Goal: Navigation & Orientation: Find specific page/section

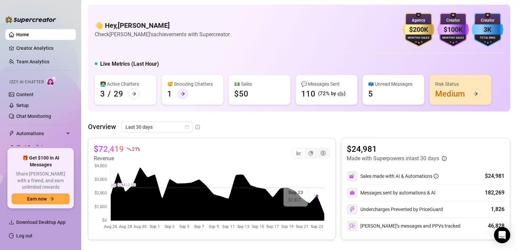
click at [182, 94] on icon "arrow-right" at bounding box center [182, 93] width 5 height 5
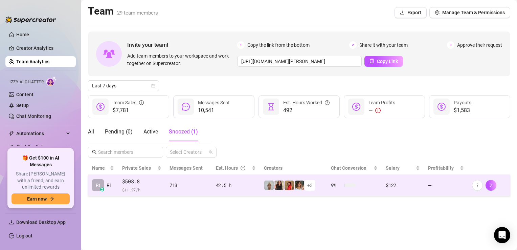
click at [122, 185] on td "$508.8 $ 11.97 /h" at bounding box center [141, 185] width 47 height 21
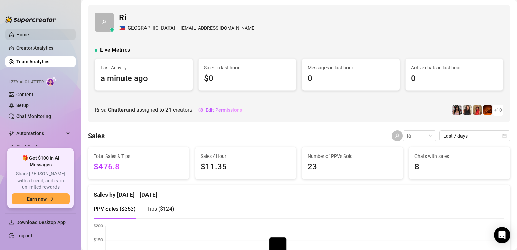
click at [28, 34] on link "Home" at bounding box center [22, 34] width 13 height 5
